Goal: Information Seeking & Learning: Learn about a topic

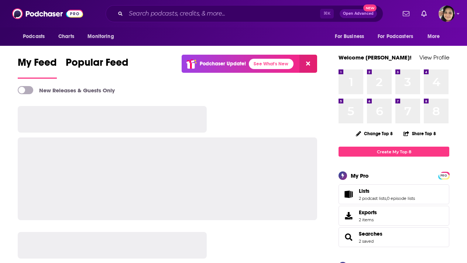
click at [160, 15] on input "Search podcasts, credits, & more..." at bounding box center [223, 14] width 194 height 12
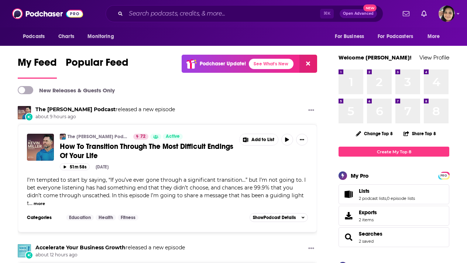
click at [149, 16] on input "Search podcasts, credits, & more..." at bounding box center [223, 14] width 194 height 12
click at [154, 14] on input "Search podcasts, credits, & more..." at bounding box center [223, 14] width 194 height 12
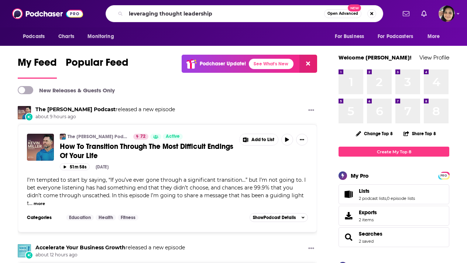
type input "leveraging thought leadership"
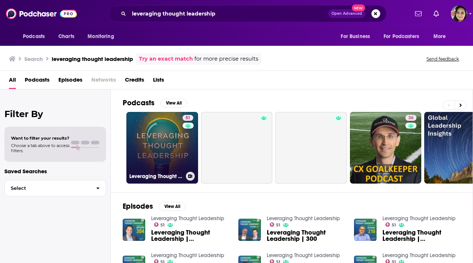
click at [147, 153] on link "51 Leveraging Thought Leadership" at bounding box center [162, 148] width 72 height 72
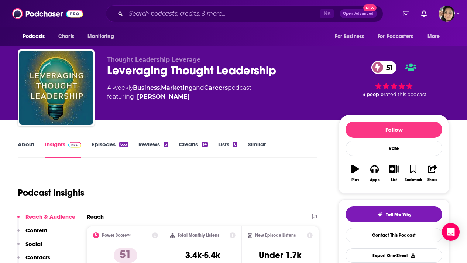
click at [33, 145] on link "About" at bounding box center [26, 149] width 17 height 17
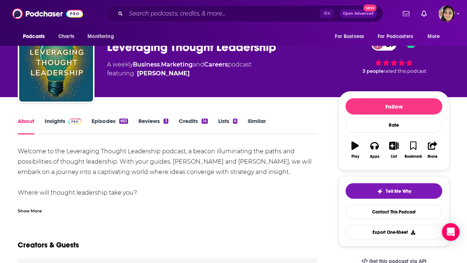
scroll to position [28, 0]
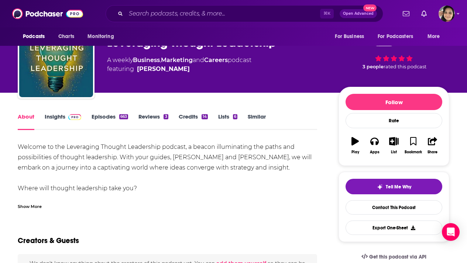
click at [37, 208] on div "Show More" at bounding box center [30, 205] width 24 height 7
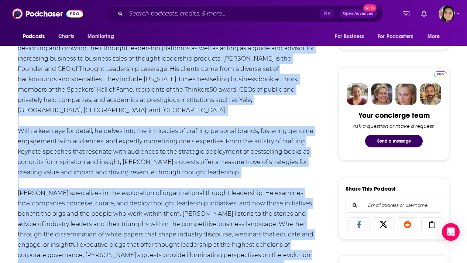
scroll to position [326, 0]
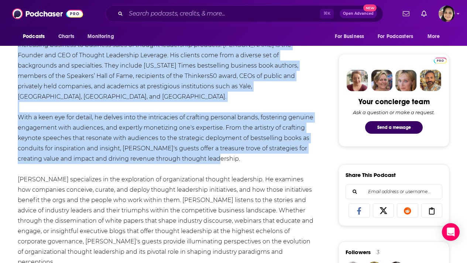
drag, startPoint x: 17, startPoint y: 93, endPoint x: 222, endPoint y: 157, distance: 214.5
copy div "Loremip do sit Ametconsec Adipisc Elitseddoe tempori, u labore etdoloremagn ali…"
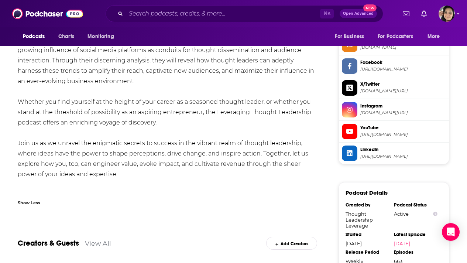
scroll to position [686, 0]
